Goal: Navigation & Orientation: Find specific page/section

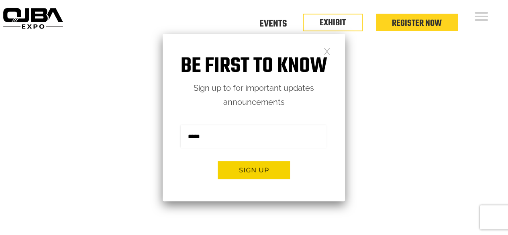
click at [328, 51] on link at bounding box center [327, 50] width 7 height 7
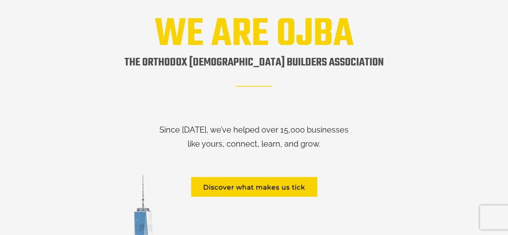
scroll to position [1017, 0]
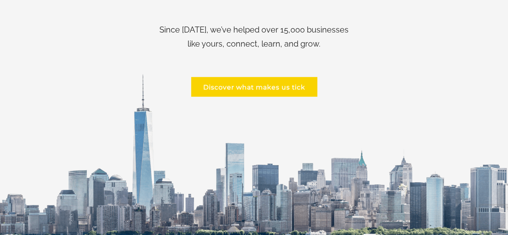
click at [287, 82] on link "Discover what makes us tick" at bounding box center [254, 87] width 126 height 20
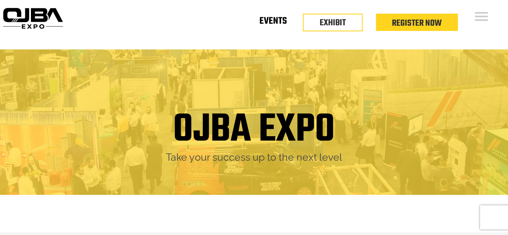
click at [271, 24] on link "Events" at bounding box center [272, 22] width 27 height 3
